Goal: Find specific page/section: Find specific page/section

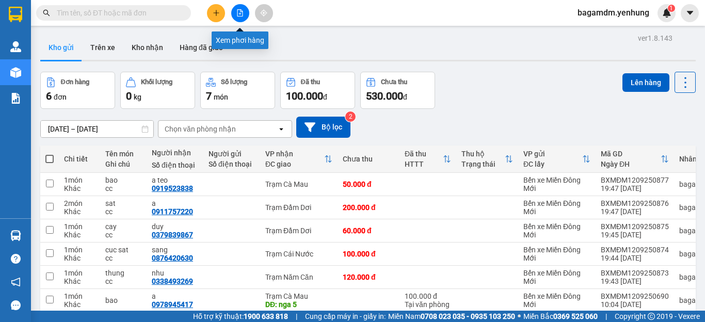
click at [236, 13] on button at bounding box center [240, 13] width 18 height 18
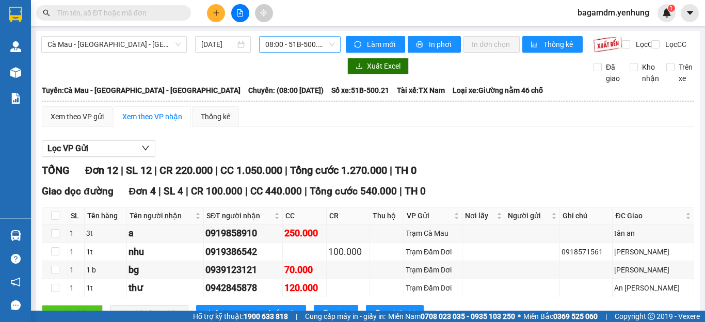
click at [282, 50] on span "08:00 - 51B-500.21" at bounding box center [299, 44] width 69 height 15
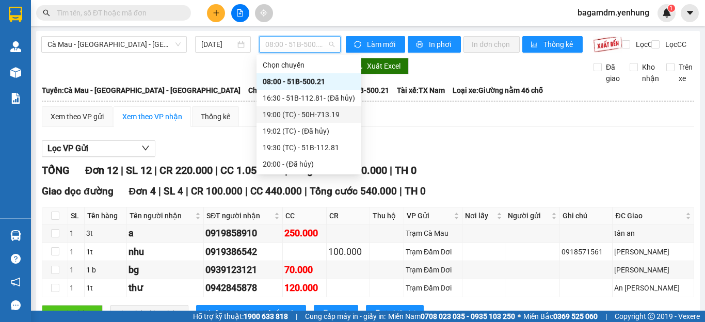
click at [281, 111] on div "19:00 (TC) - 50H-713.19" at bounding box center [309, 114] width 92 height 11
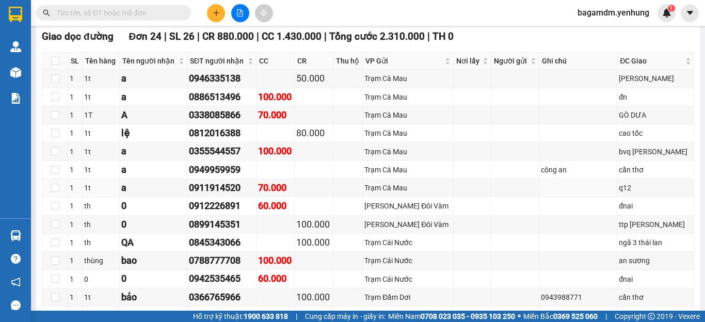
scroll to position [103, 0]
